Goal: Navigation & Orientation: Go to known website

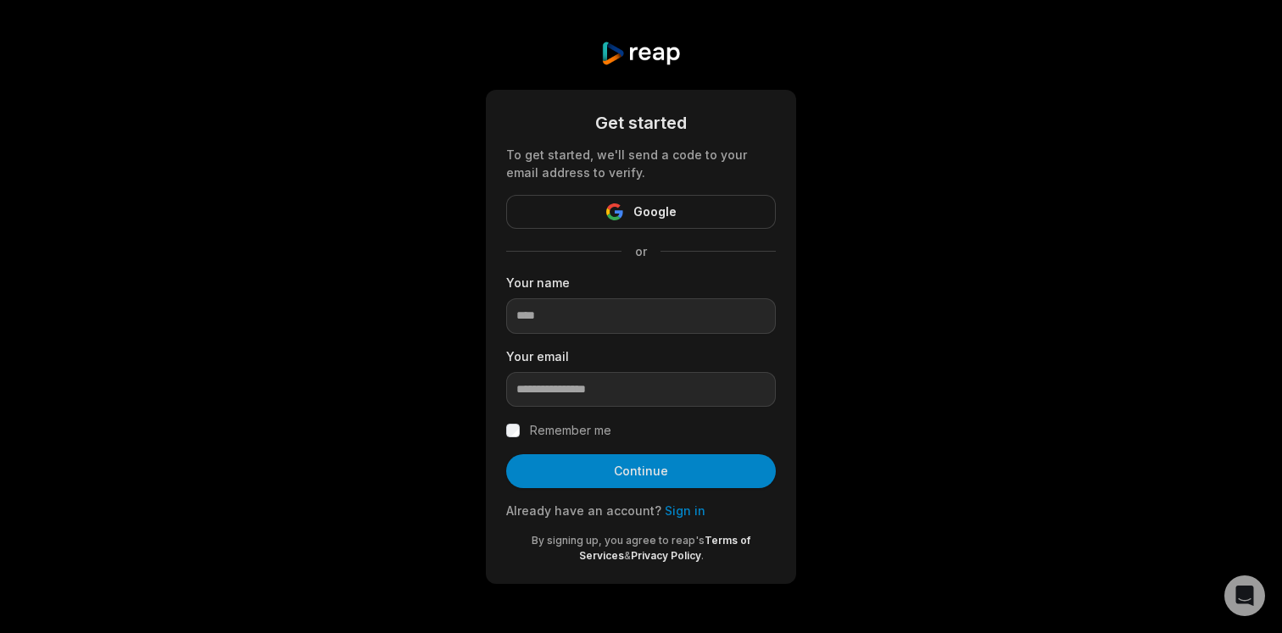
click at [684, 512] on link "Sign in" at bounding box center [685, 511] width 41 height 14
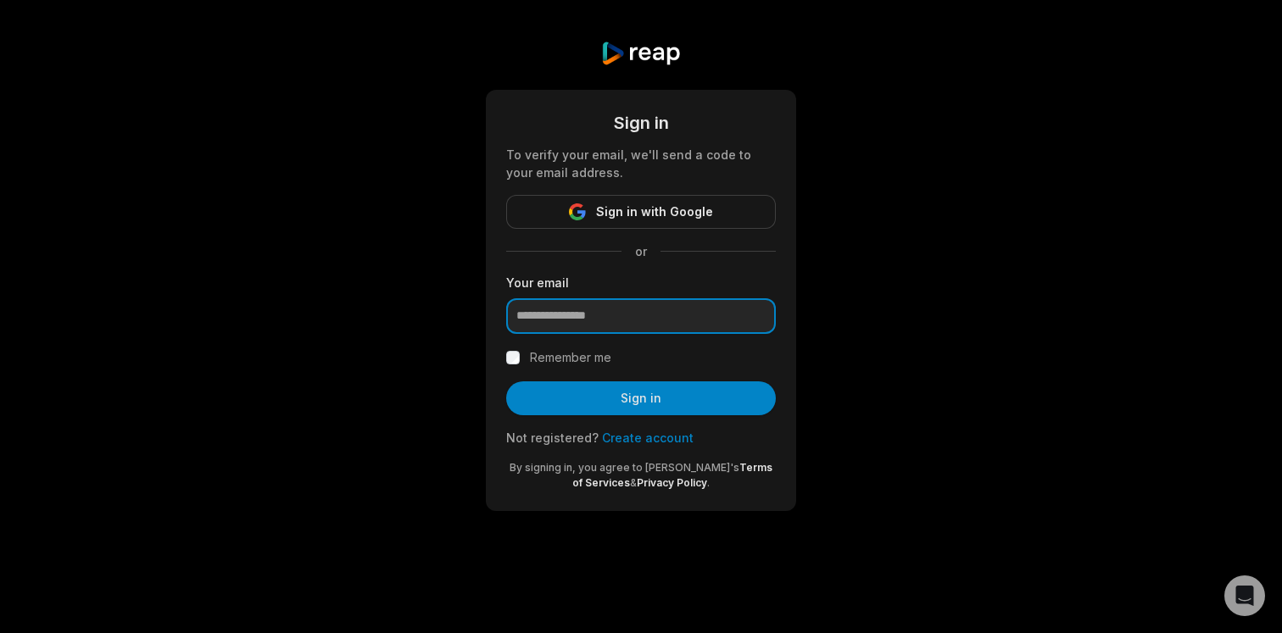
click at [627, 317] on input "email" at bounding box center [641, 316] width 270 height 36
type input "**********"
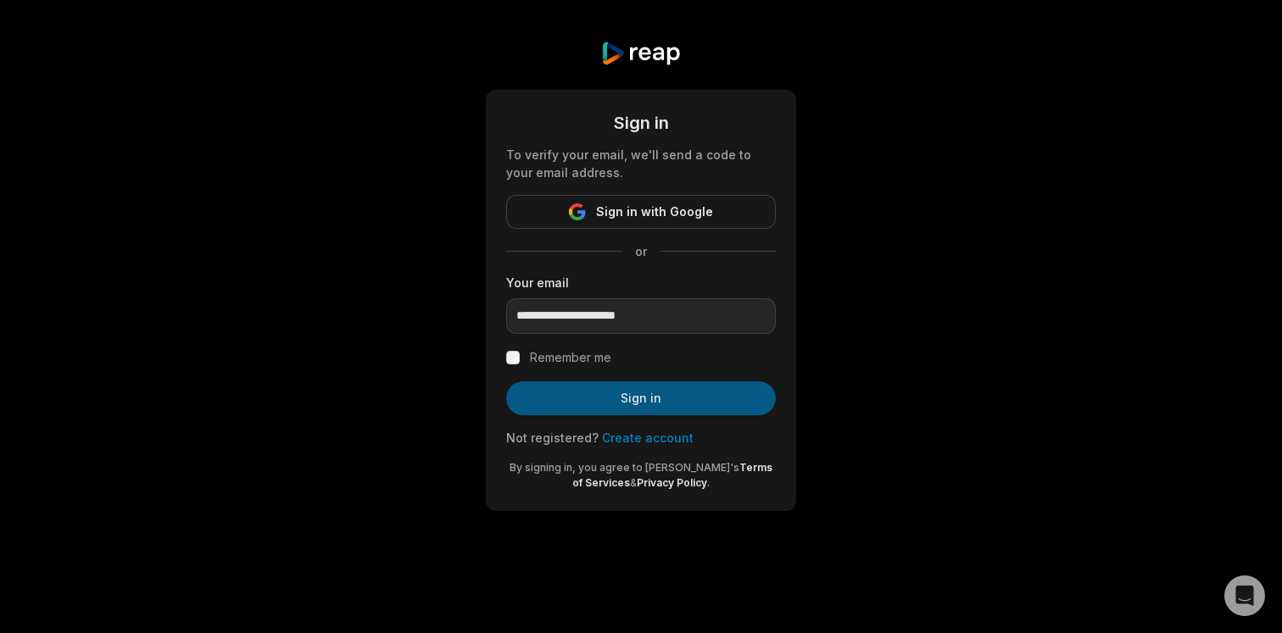
click at [629, 393] on button "Sign in" at bounding box center [641, 399] width 270 height 34
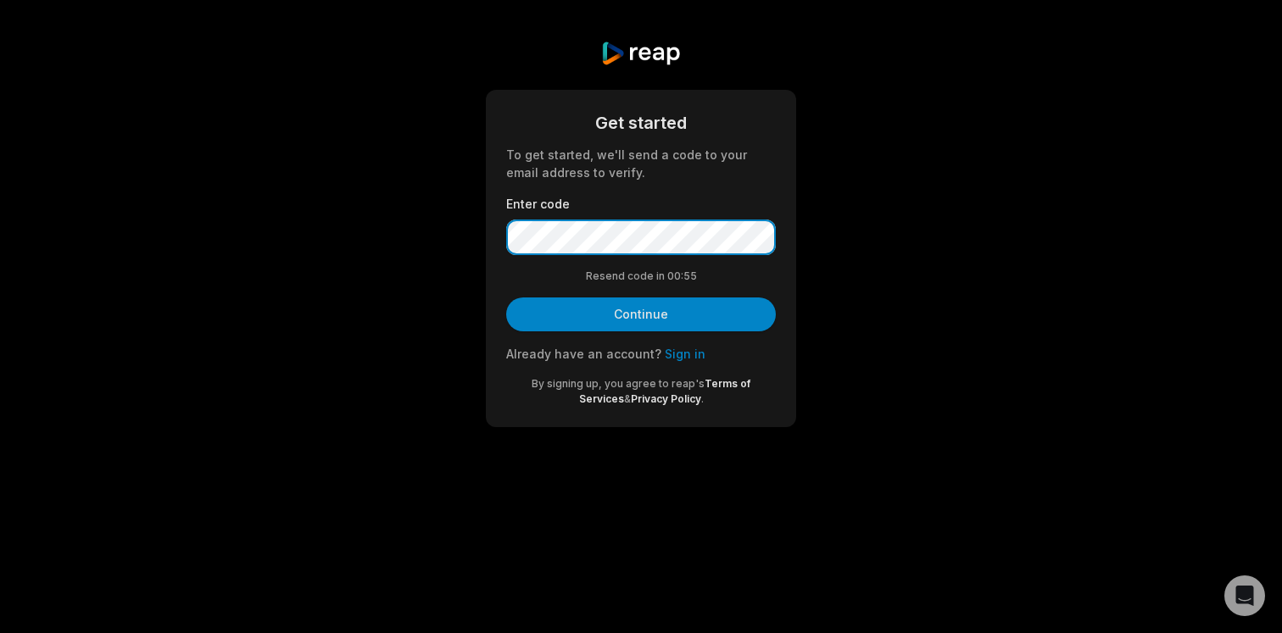
click at [506, 298] on button "Continue" at bounding box center [641, 315] width 270 height 34
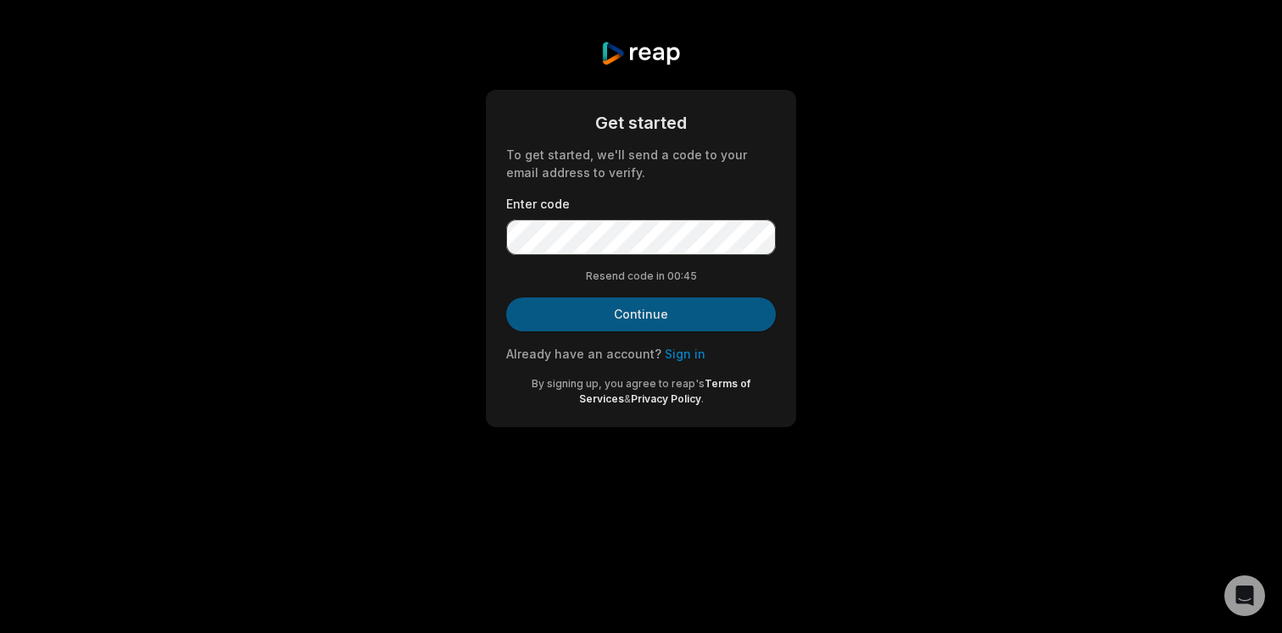
click at [638, 304] on button "Continue" at bounding box center [641, 315] width 270 height 34
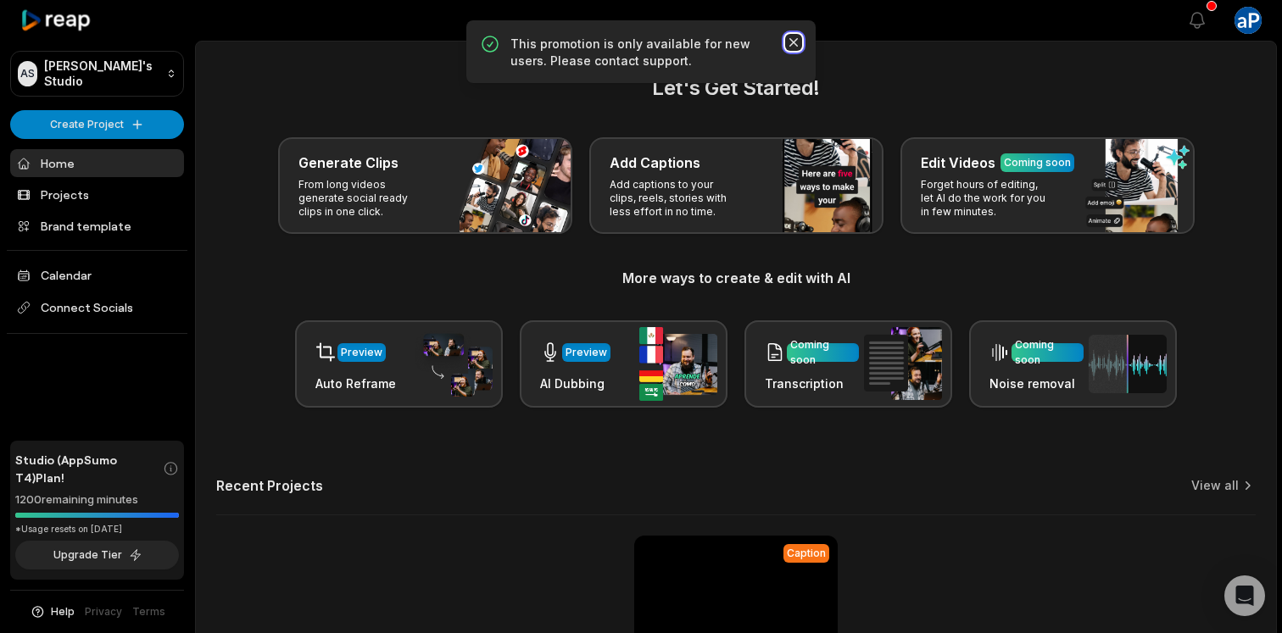
click at [789, 42] on icon "button" at bounding box center [793, 42] width 17 height 17
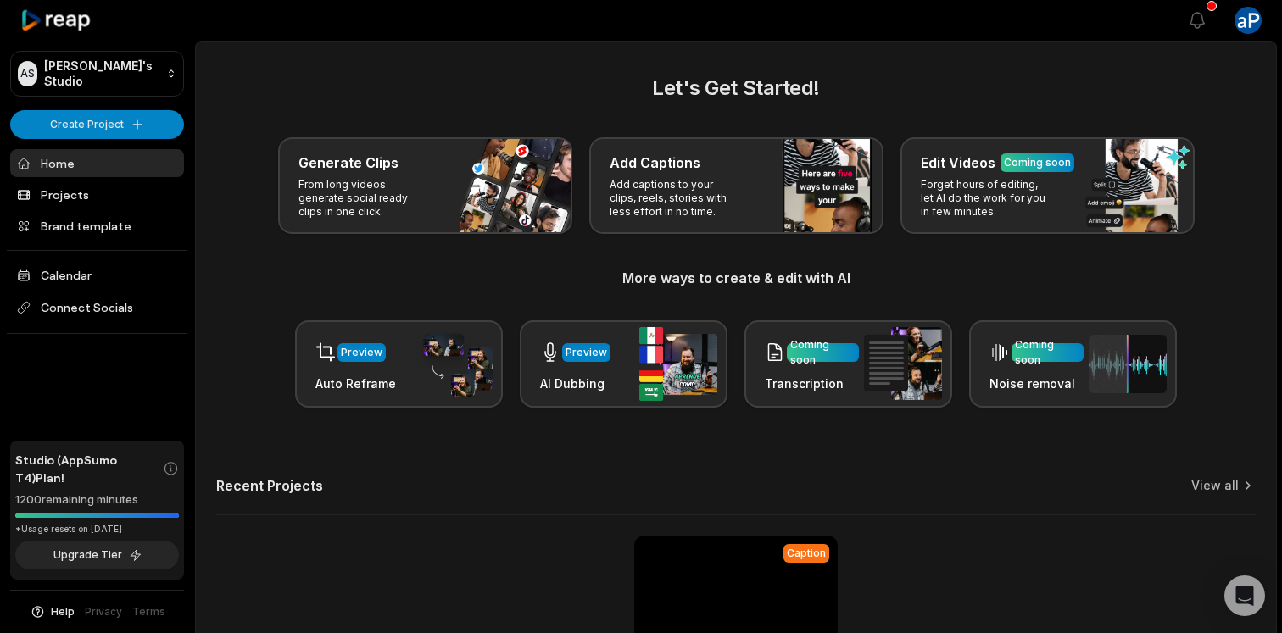
click at [53, 22] on icon at bounding box center [56, 20] width 72 height 23
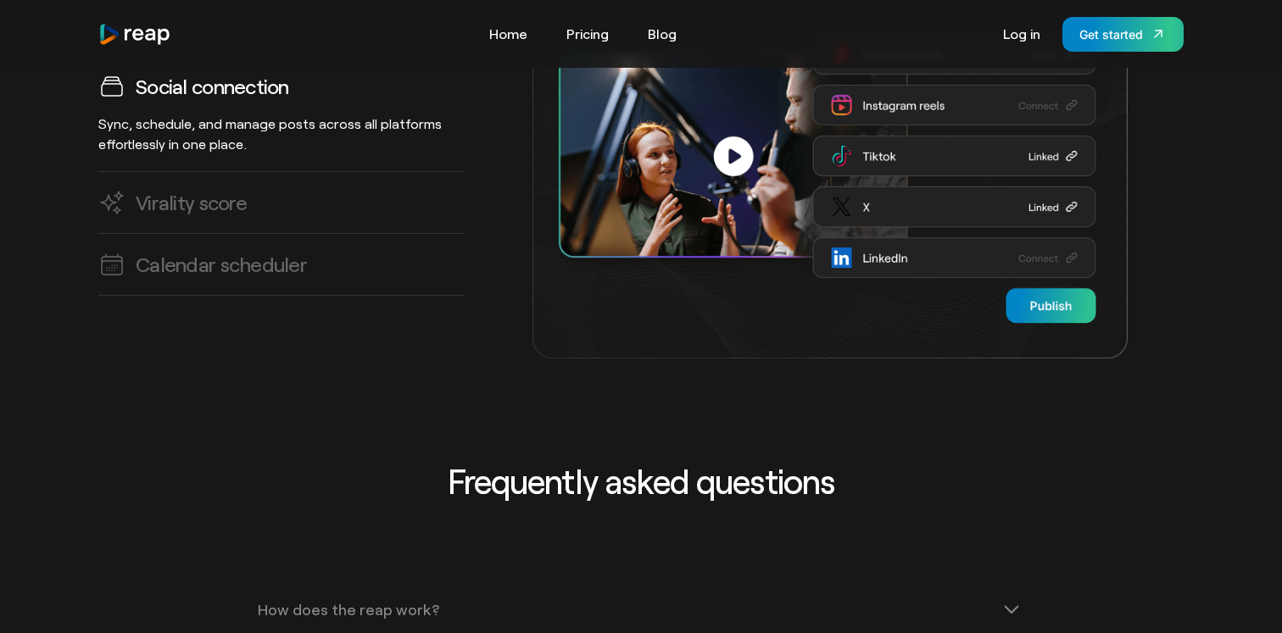
scroll to position [4952, 0]
